Goal: Information Seeking & Learning: Check status

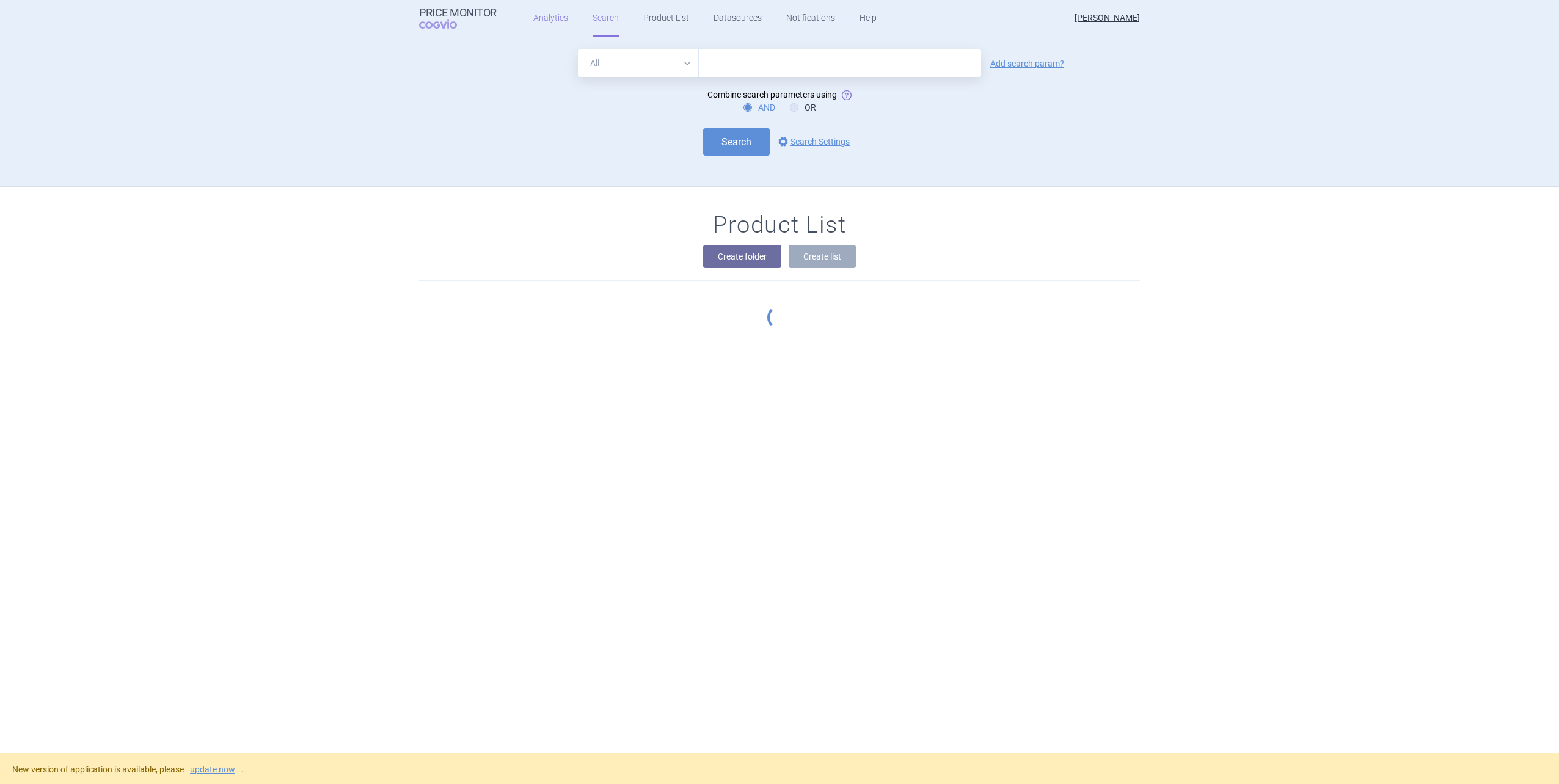
click at [558, 17] on link "Analytics" at bounding box center [550, 18] width 35 height 37
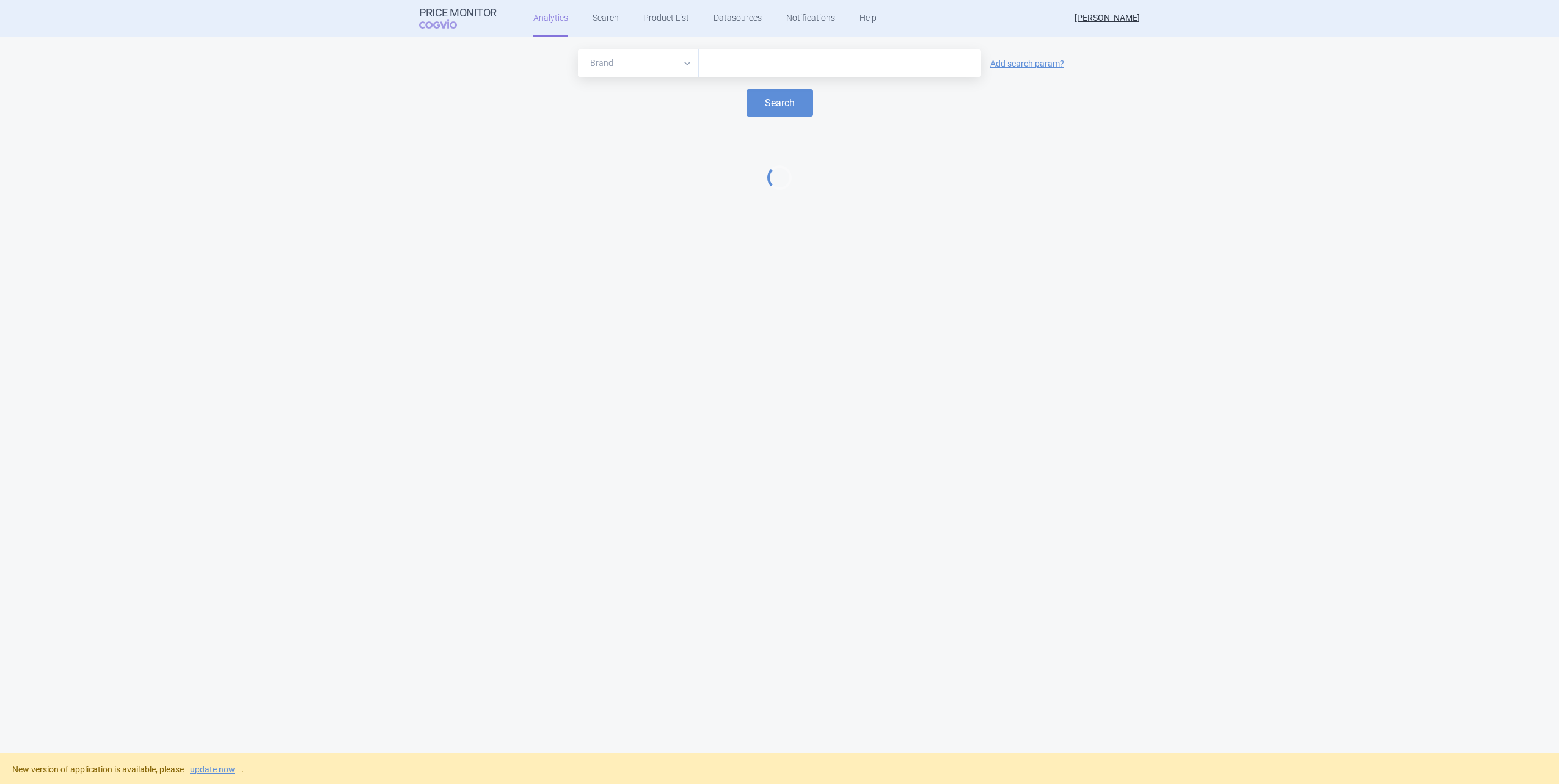
click at [749, 61] on input "text" at bounding box center [840, 63] width 270 height 16
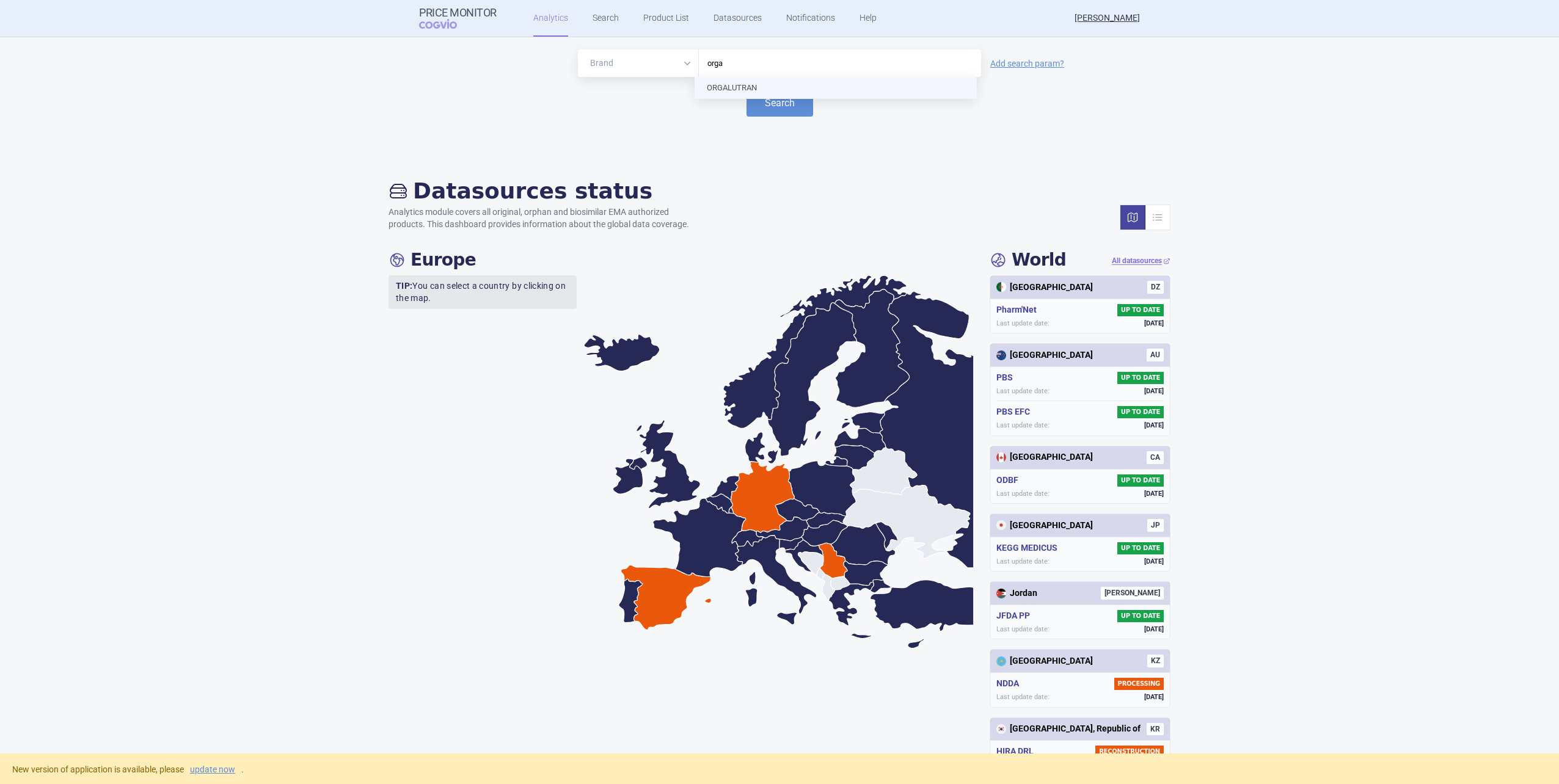
type input "orga"
click at [752, 73] on div "orga" at bounding box center [840, 63] width 282 height 27
click at [765, 106] on button "Search" at bounding box center [780, 103] width 67 height 27
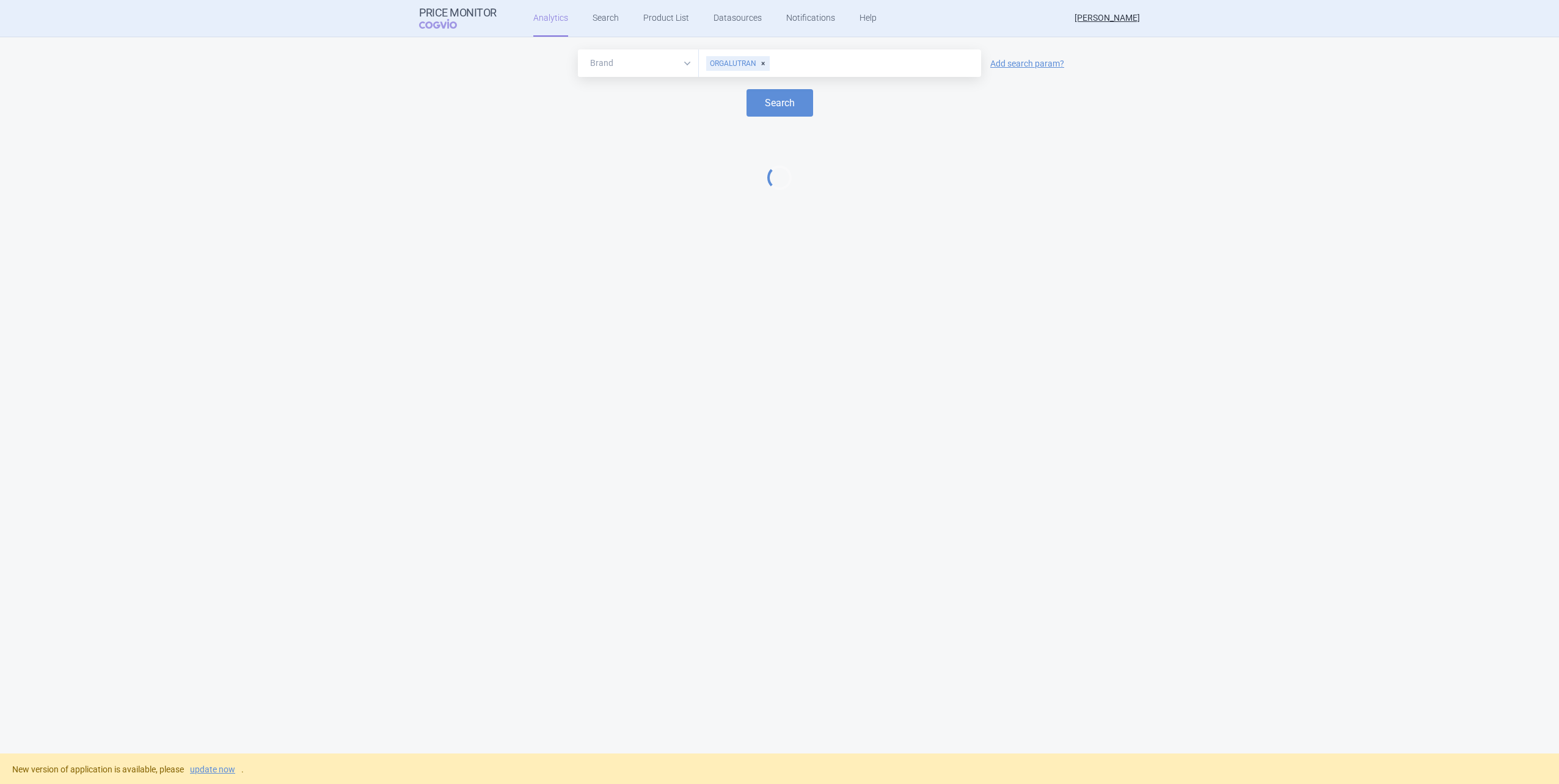
select select "EUR"
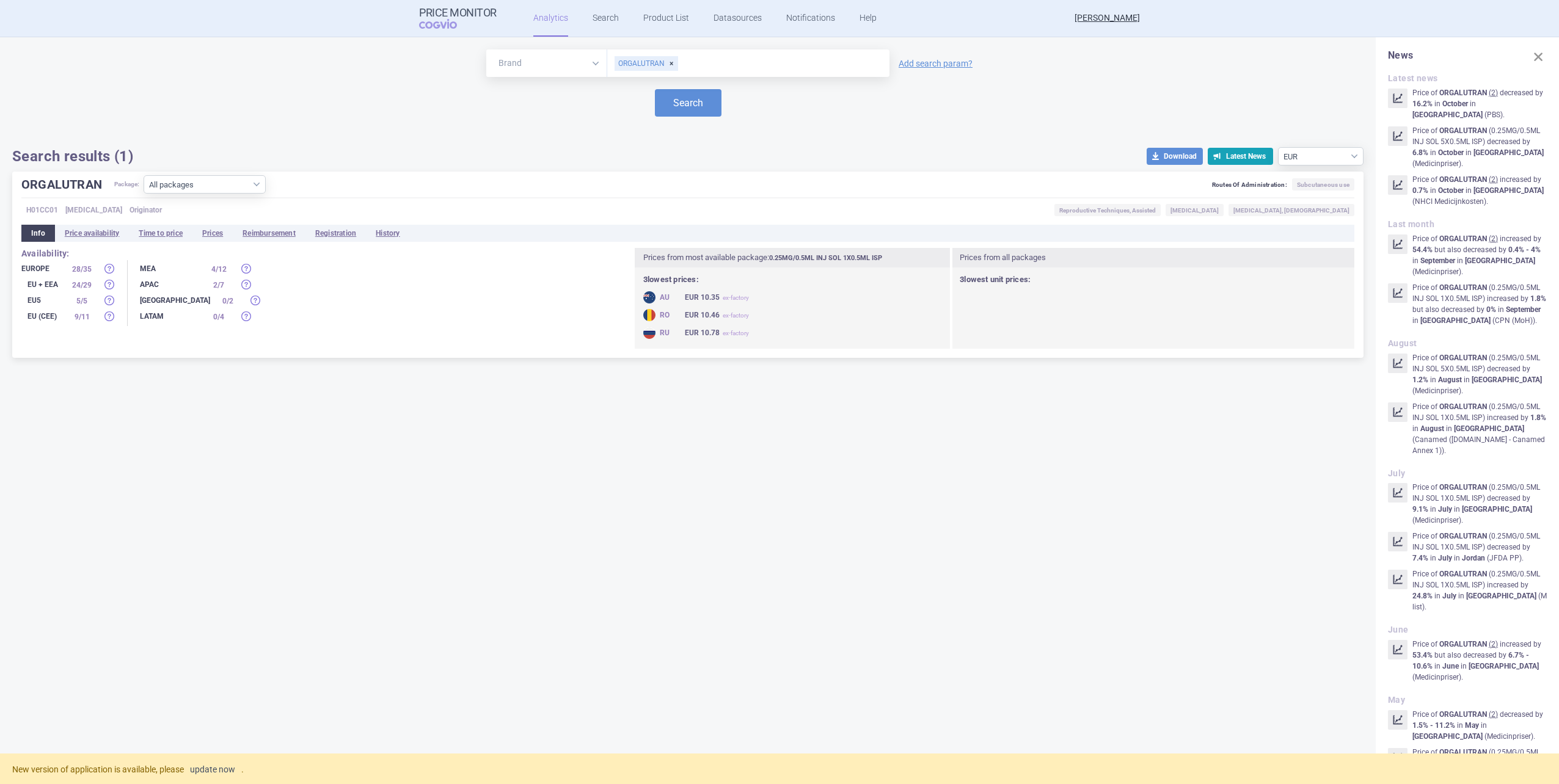
click at [224, 772] on link "update now" at bounding box center [212, 769] width 45 height 9
